Goal: Task Accomplishment & Management: Manage account settings

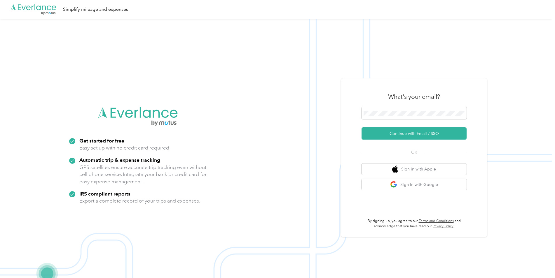
click at [38, 8] on icon ".cls-1 { fill: #00adee; } .cls-2 { fill: #fff; } .cls-3 { fill: #707372; } .cls…" at bounding box center [33, 10] width 47 height 12
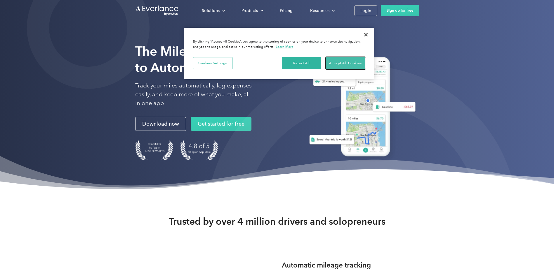
click at [348, 61] on button "Accept All Cookies" at bounding box center [345, 63] width 39 height 12
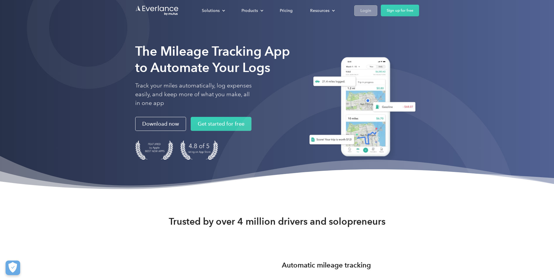
click at [365, 11] on div "Login" at bounding box center [365, 10] width 11 height 7
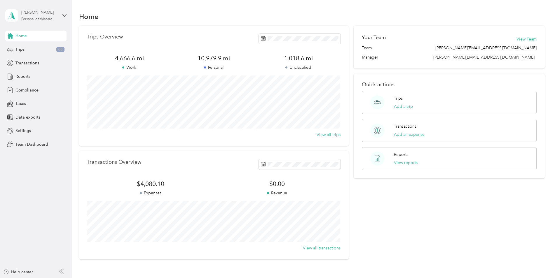
click at [50, 19] on div "Personal dashboard" at bounding box center [36, 20] width 31 height 4
click at [36, 49] on div "Team dashboard" at bounding box center [83, 48] width 148 height 10
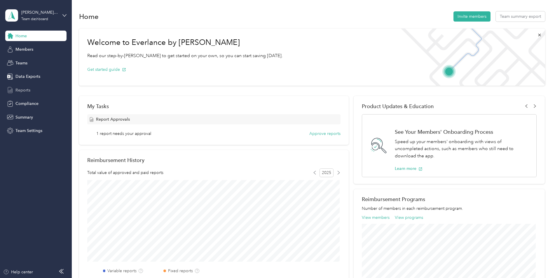
click at [22, 87] on span "Reports" at bounding box center [22, 90] width 15 height 6
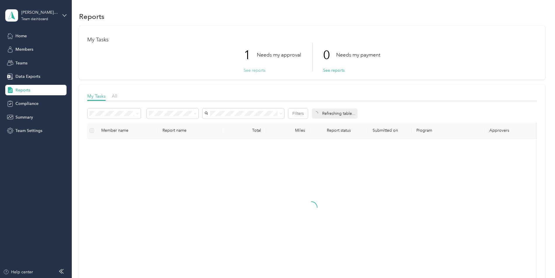
click at [261, 68] on button "See reports" at bounding box center [255, 70] width 22 height 6
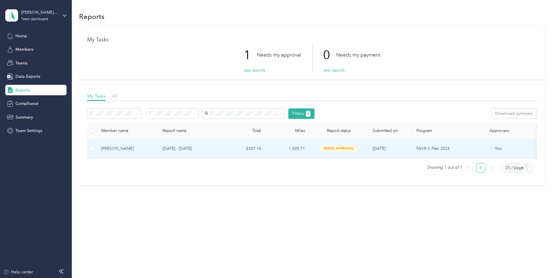
click at [182, 149] on p "[DATE] - [DATE]" at bounding box center [190, 149] width 55 height 6
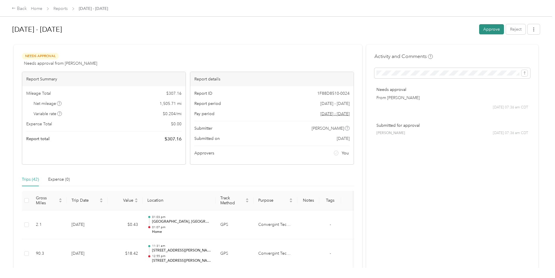
click at [485, 26] on button "Approve" at bounding box center [491, 29] width 25 height 10
